Goal: Information Seeking & Learning: Learn about a topic

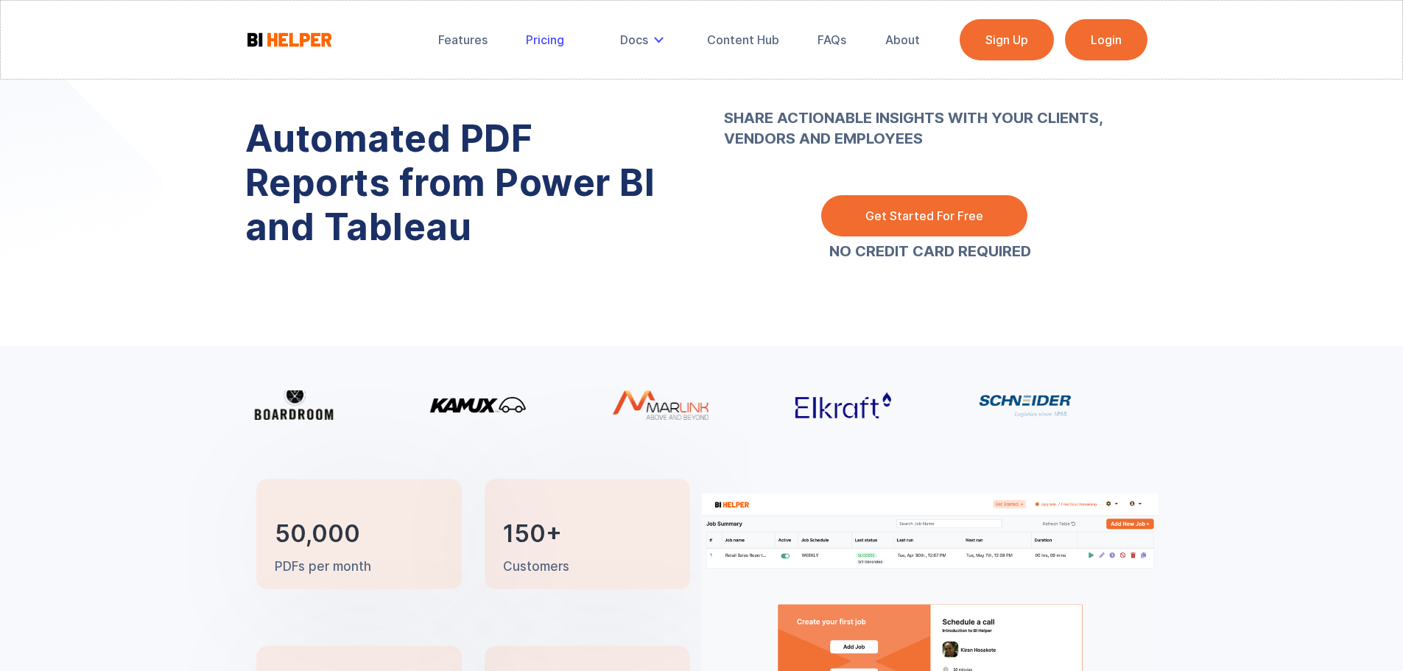
click at [526, 43] on div "Pricing" at bounding box center [545, 39] width 38 height 15
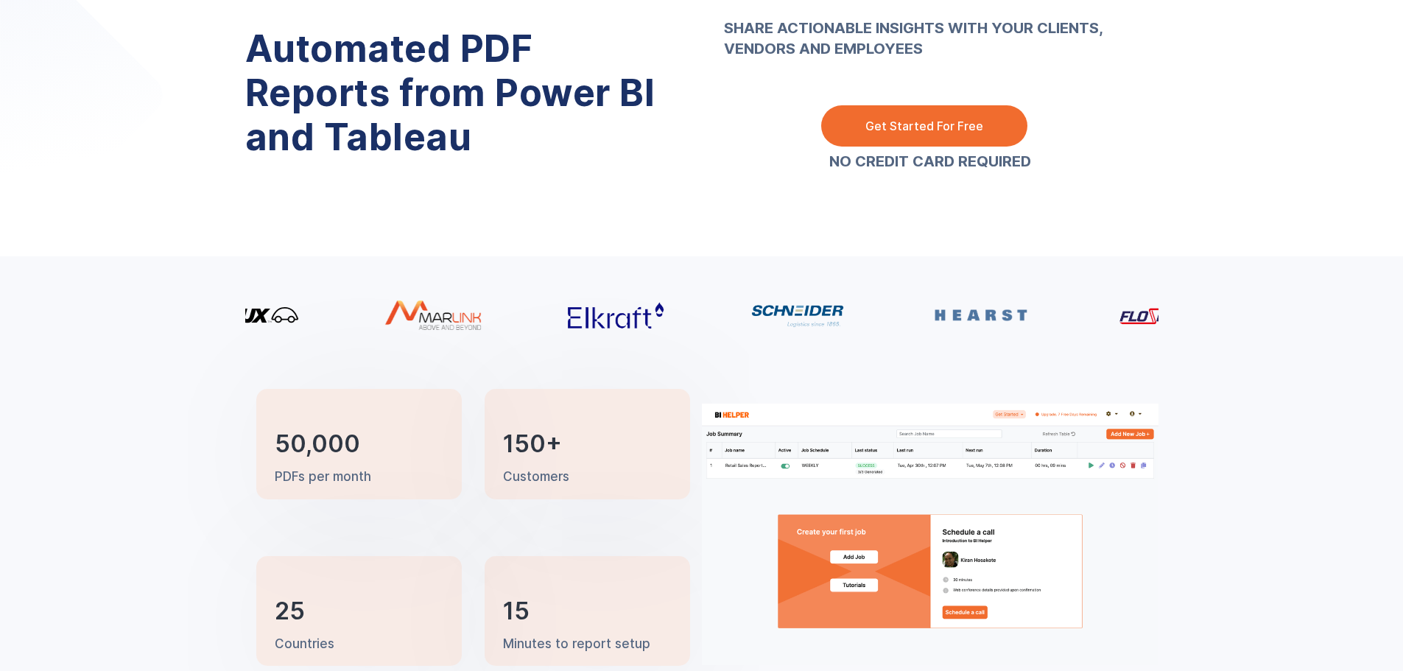
scroll to position [147, 0]
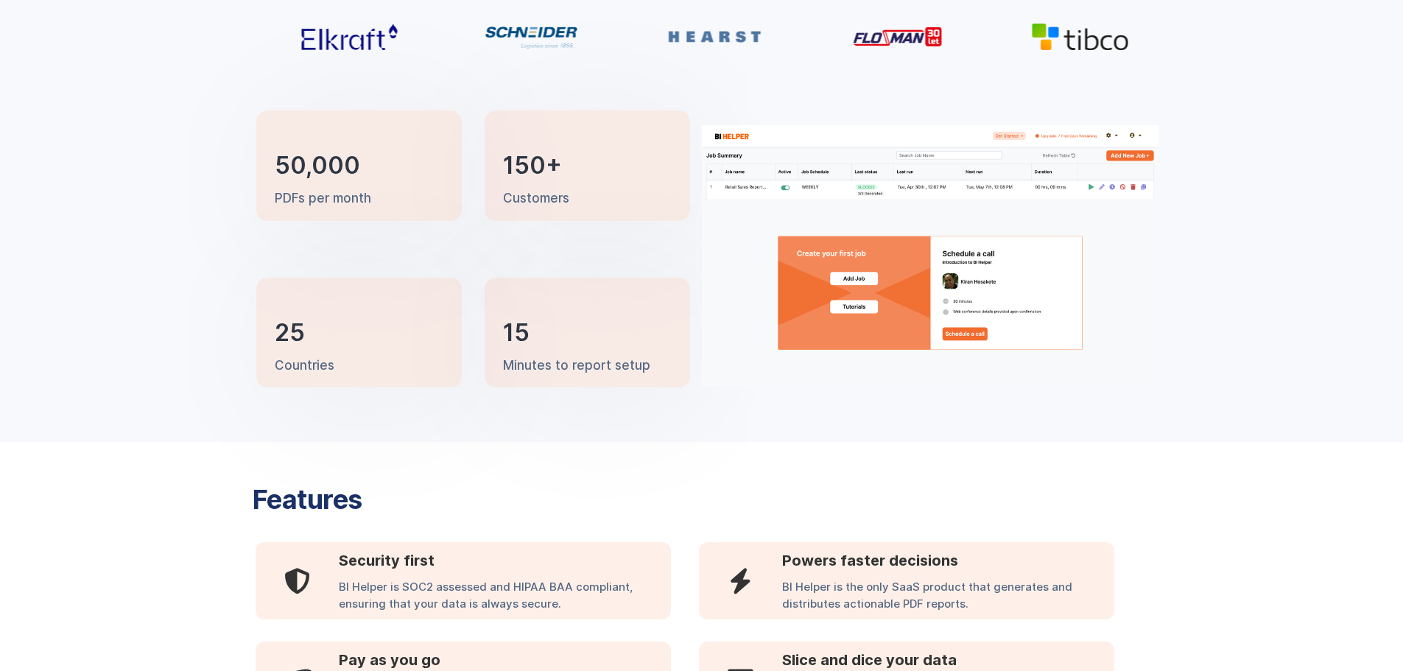
click at [898, 242] on img at bounding box center [930, 255] width 457 height 261
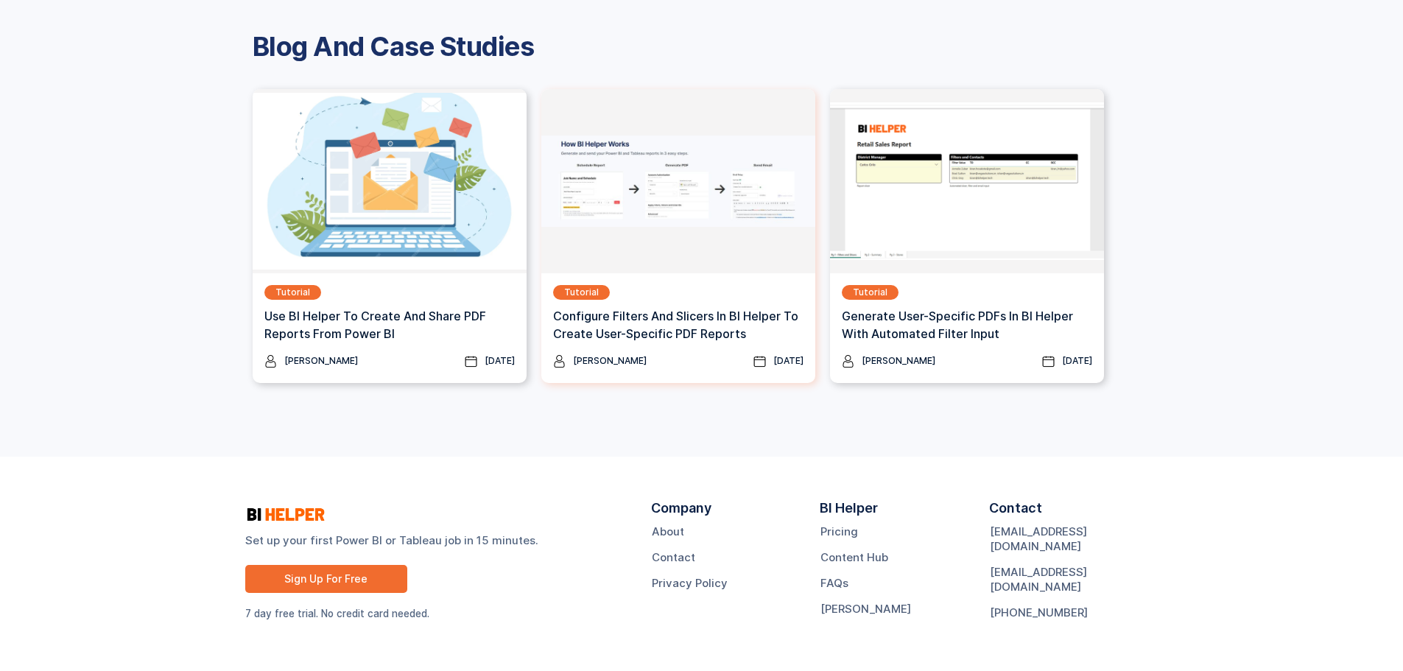
scroll to position [1918, 0]
click at [985, 178] on img at bounding box center [967, 180] width 274 height 184
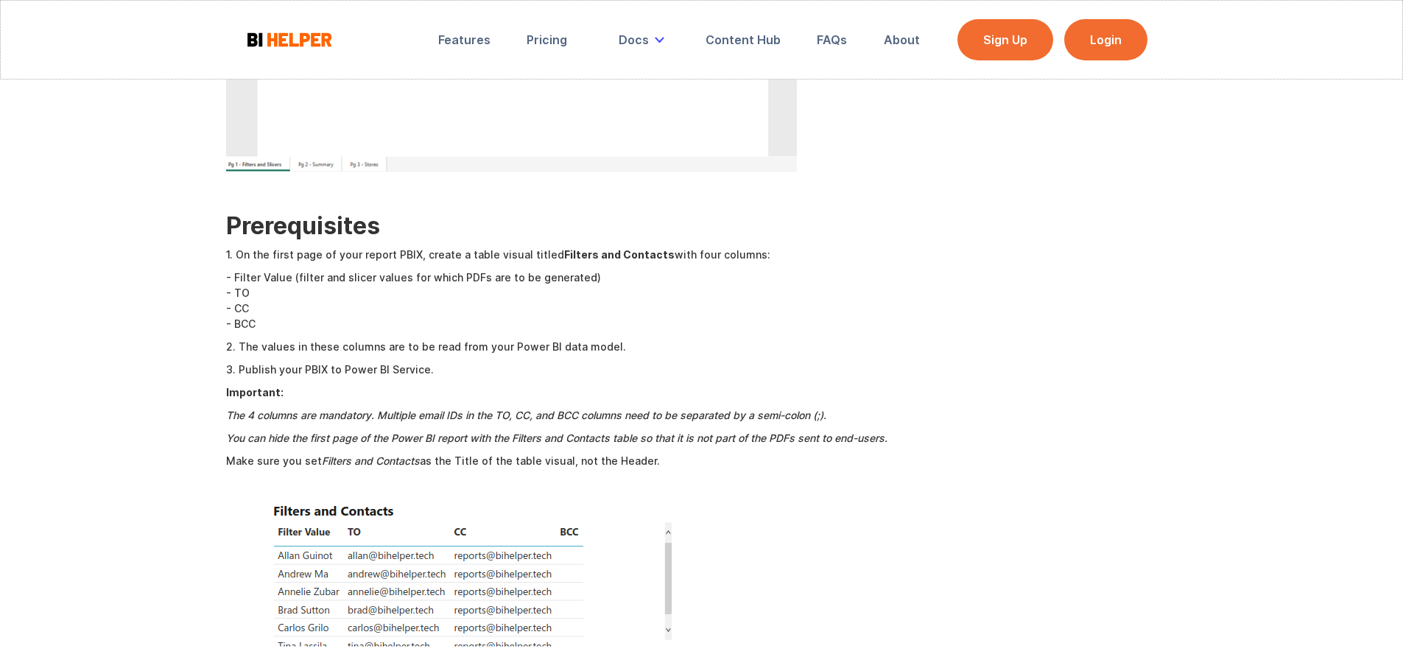
scroll to position [736, 0]
